Goal: Communication & Community: Share content

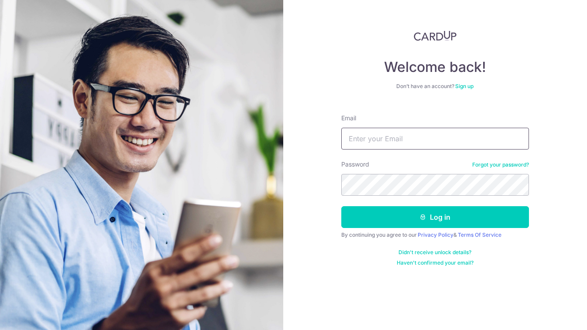
click at [396, 137] on input "Email" at bounding box center [435, 139] width 188 height 22
type input "calvinchar@gmail.com"
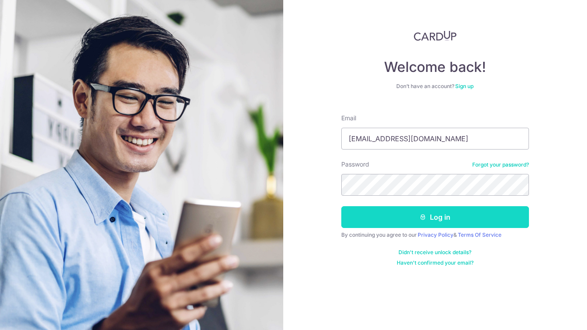
click at [438, 214] on button "Log in" at bounding box center [435, 217] width 188 height 22
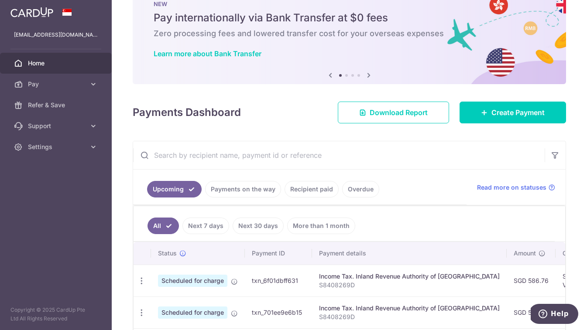
scroll to position [28, 0]
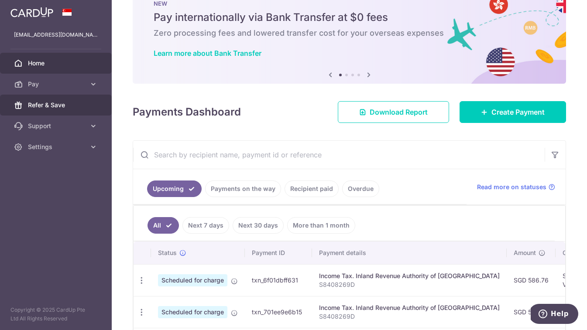
click at [36, 109] on span "Refer & Save" at bounding box center [57, 105] width 58 height 9
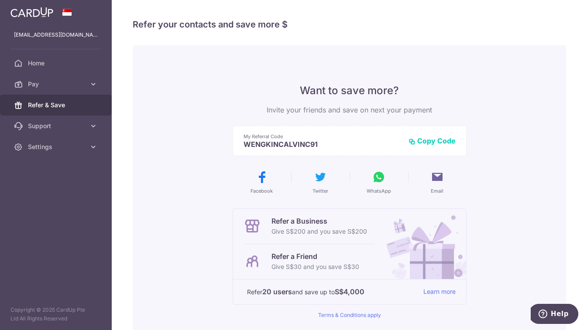
click at [438, 140] on button "Copy Code" at bounding box center [431, 141] width 47 height 9
click at [380, 178] on icon at bounding box center [379, 177] width 14 height 14
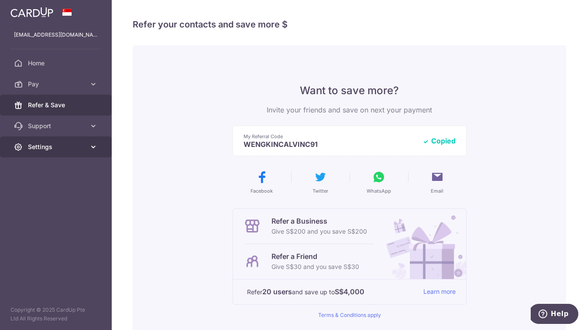
click at [45, 153] on link "Settings" at bounding box center [56, 147] width 112 height 21
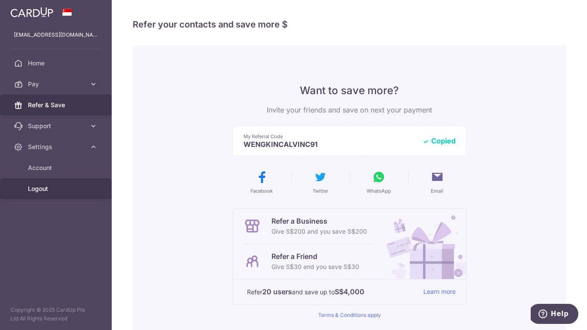
click at [37, 191] on span "Logout" at bounding box center [57, 189] width 58 height 9
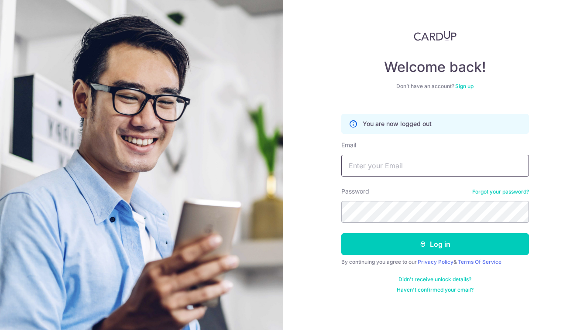
click at [407, 167] on input "Email" at bounding box center [435, 166] width 188 height 22
type input "[EMAIL_ADDRESS][DOMAIN_NAME]"
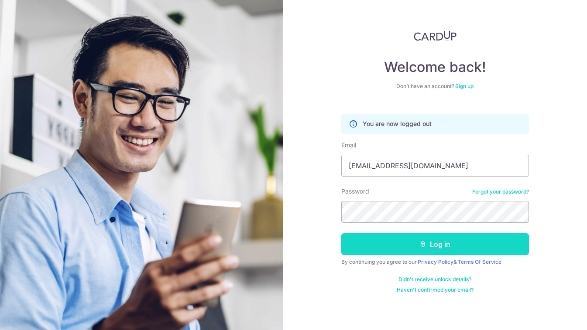
click at [441, 238] on button "Log in" at bounding box center [435, 244] width 188 height 22
